Goal: Task Accomplishment & Management: Use online tool/utility

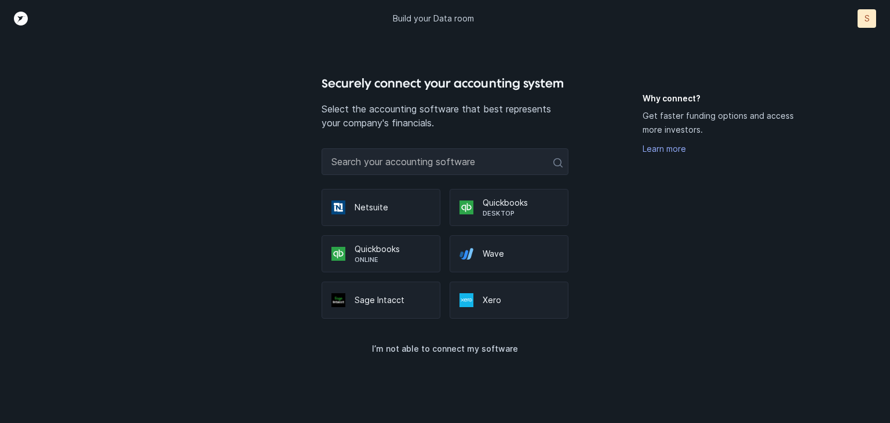
click at [405, 250] on p "Quickbooks" at bounding box center [392, 249] width 76 height 12
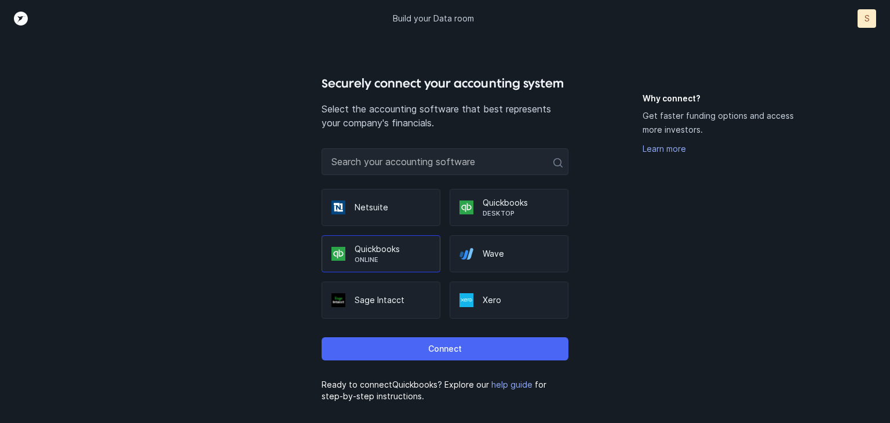
click at [443, 350] on p "Connect" at bounding box center [445, 349] width 34 height 14
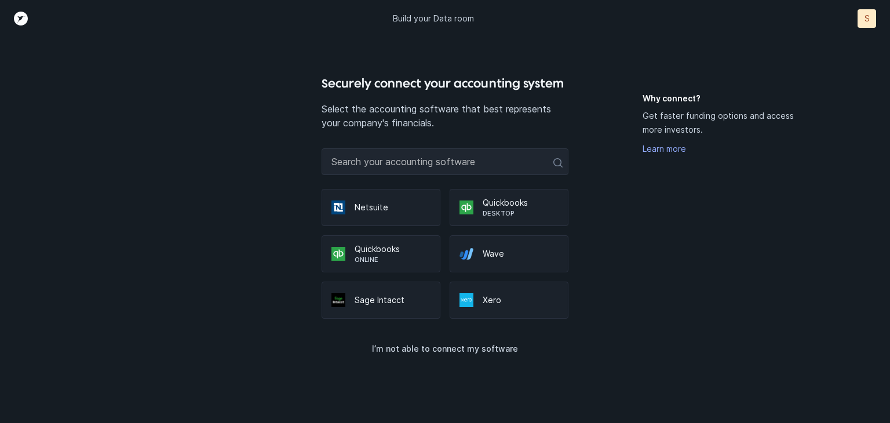
click at [385, 250] on p "Quickbooks" at bounding box center [392, 249] width 76 height 12
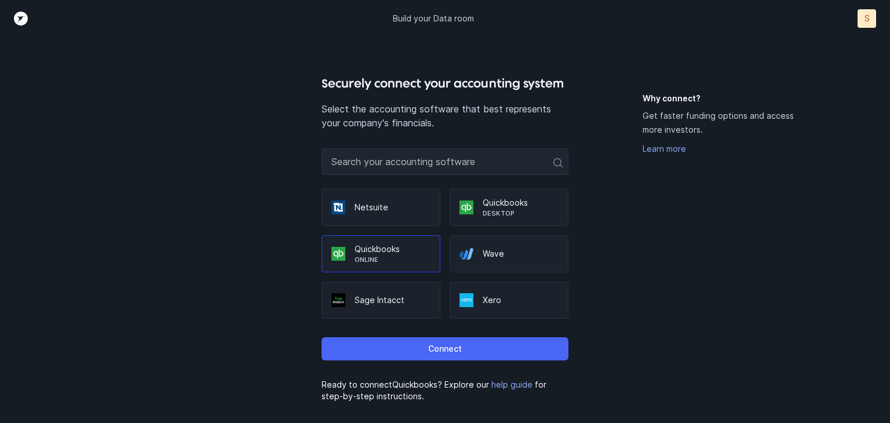
click at [422, 348] on button "Connect" at bounding box center [444, 348] width 247 height 23
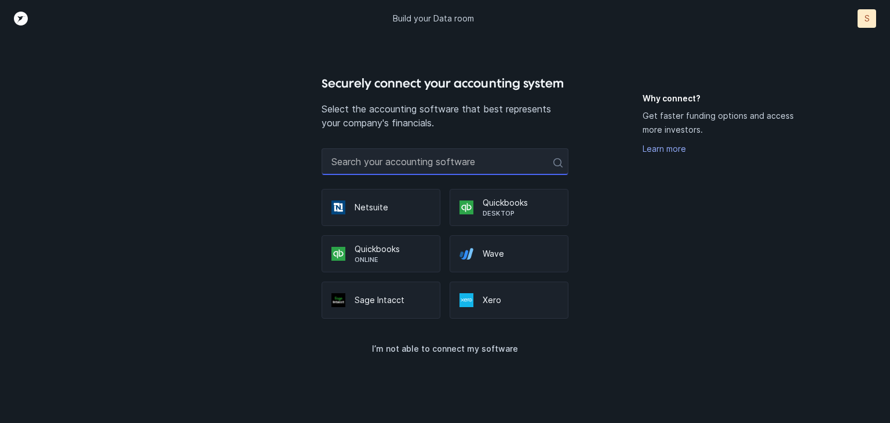
click at [433, 156] on input "text" at bounding box center [444, 161] width 247 height 27
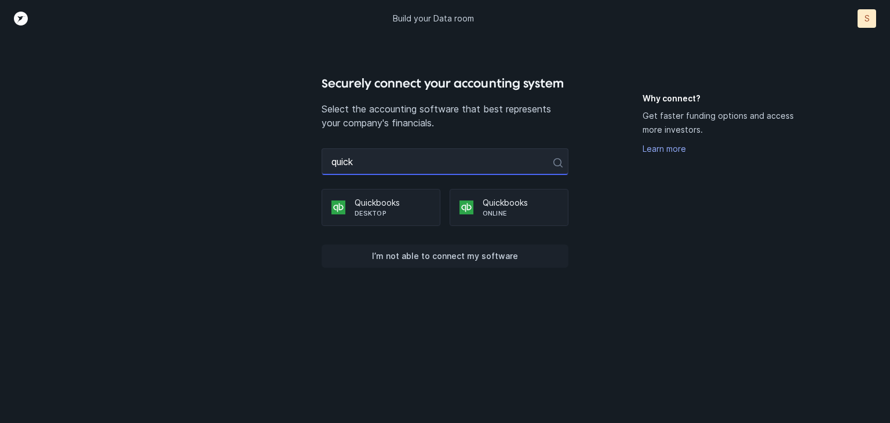
type input "quick"
click at [429, 254] on p "I’m not able to connect my software" at bounding box center [445, 256] width 146 height 14
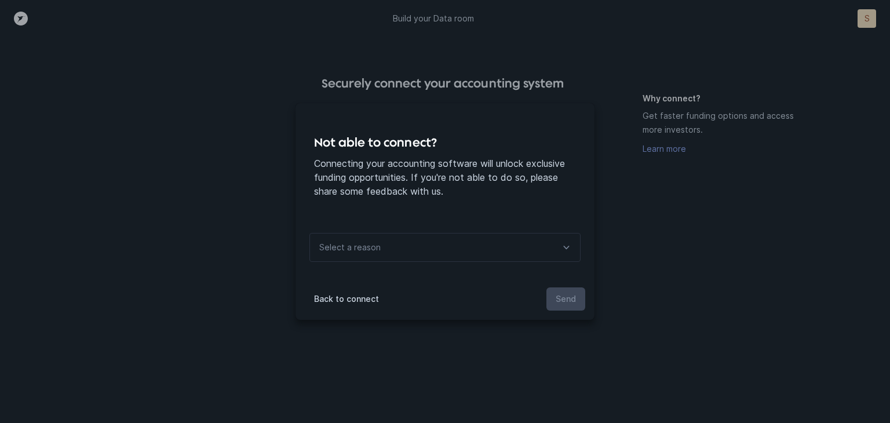
click at [437, 251] on div "Select a reason" at bounding box center [444, 247] width 271 height 29
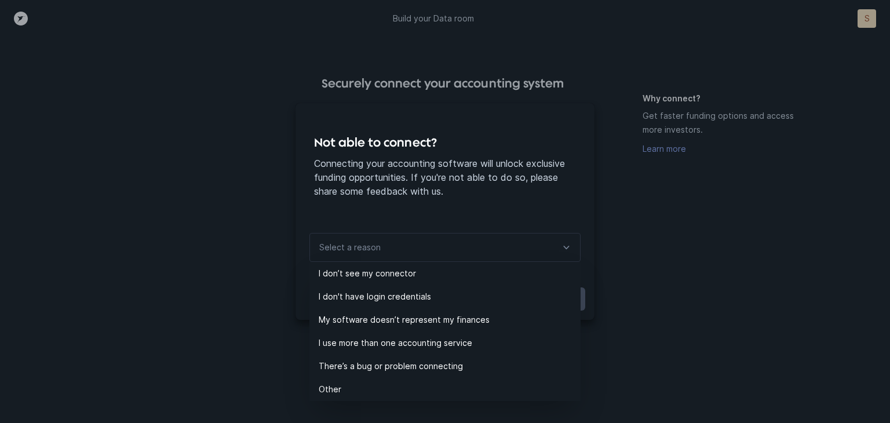
click at [635, 302] on div "Not able to connect? Connecting your accounting software will unlock exclusive …" at bounding box center [445, 211] width 890 height 423
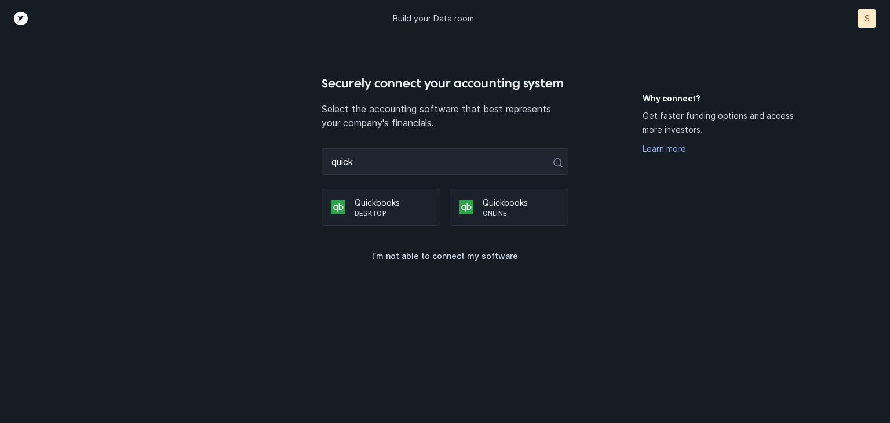
click at [380, 211] on p "Desktop" at bounding box center [392, 212] width 76 height 9
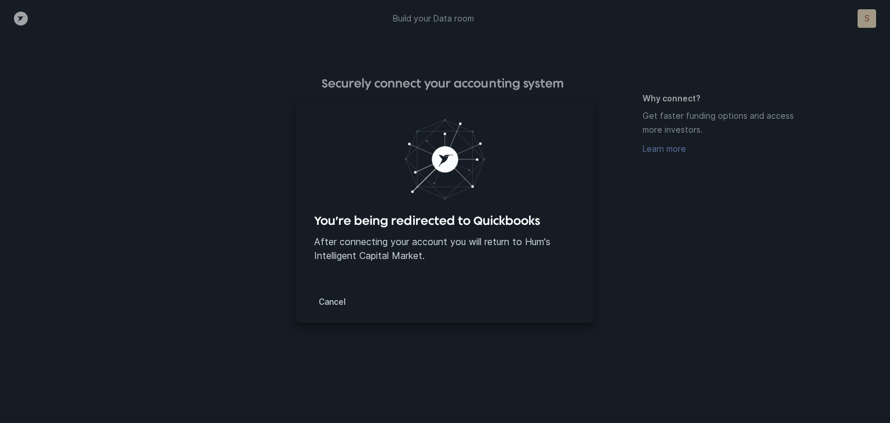
click at [446, 177] on image "animation" at bounding box center [444, 159] width 83 height 83
click at [326, 305] on p "Cancel" at bounding box center [332, 302] width 27 height 14
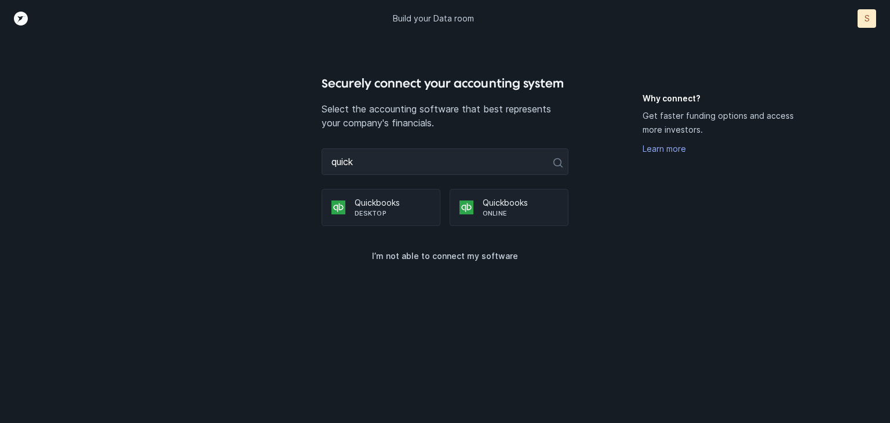
click at [386, 203] on p "Quickbooks" at bounding box center [392, 203] width 76 height 12
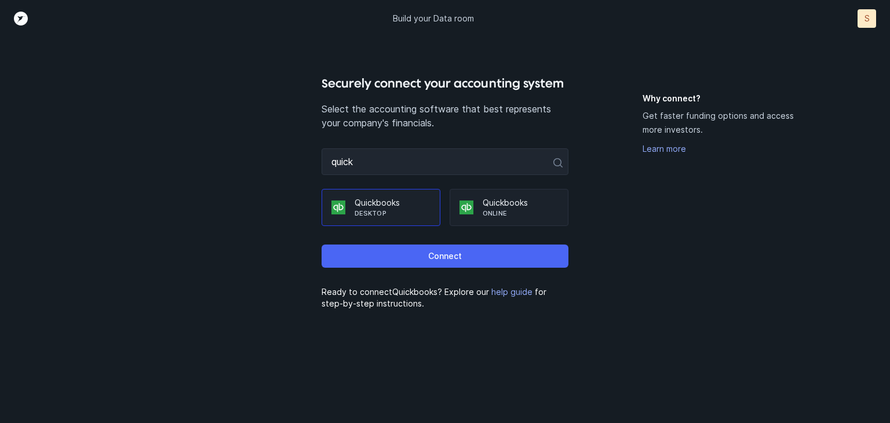
click at [416, 253] on button "Connect" at bounding box center [444, 255] width 247 height 23
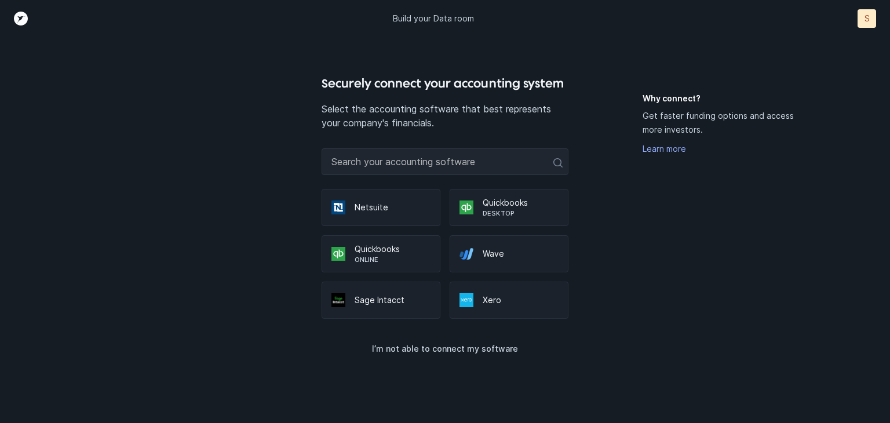
click at [390, 257] on p "Online" at bounding box center [392, 259] width 76 height 9
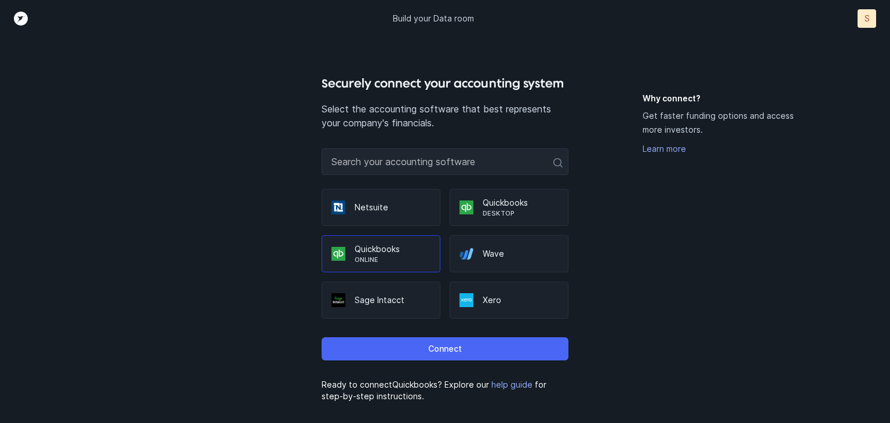
click at [431, 352] on p "Connect" at bounding box center [445, 349] width 34 height 14
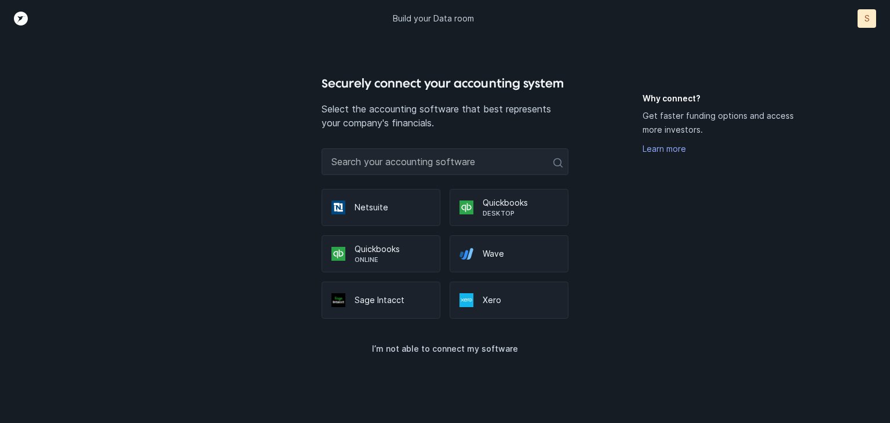
click at [401, 246] on p "Quickbooks" at bounding box center [392, 249] width 76 height 12
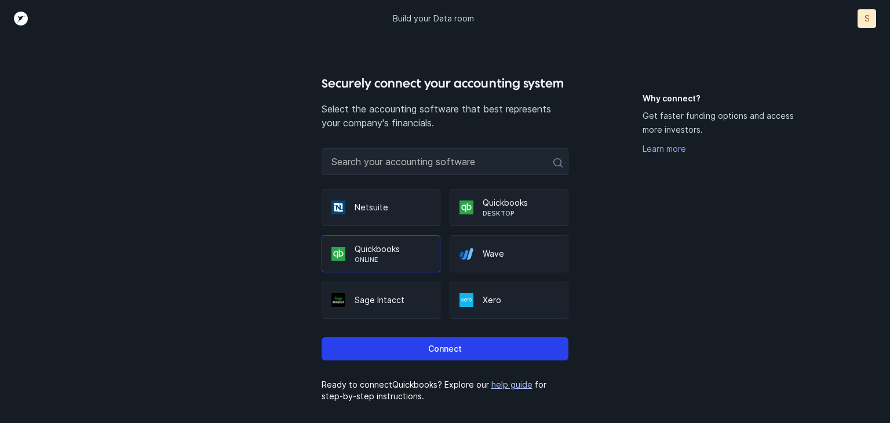
click at [508, 385] on link "help guide" at bounding box center [511, 384] width 41 height 10
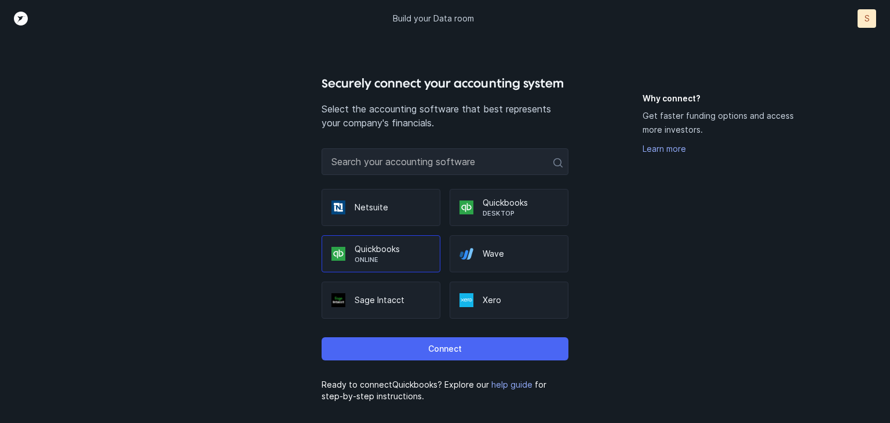
click at [460, 346] on p "Connect" at bounding box center [445, 349] width 34 height 14
